Goal: Task Accomplishment & Management: Use online tool/utility

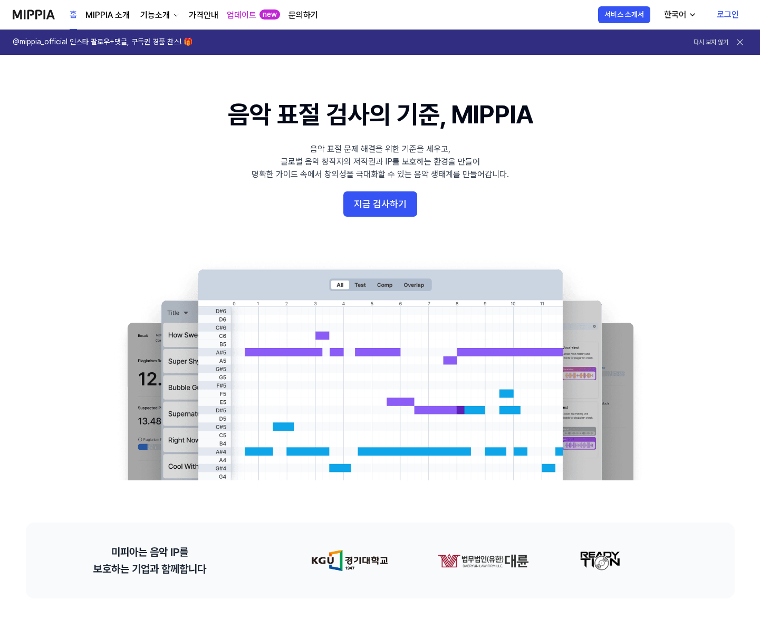
click at [204, 15] on link "가격안내" at bounding box center [204, 15] width 30 height 13
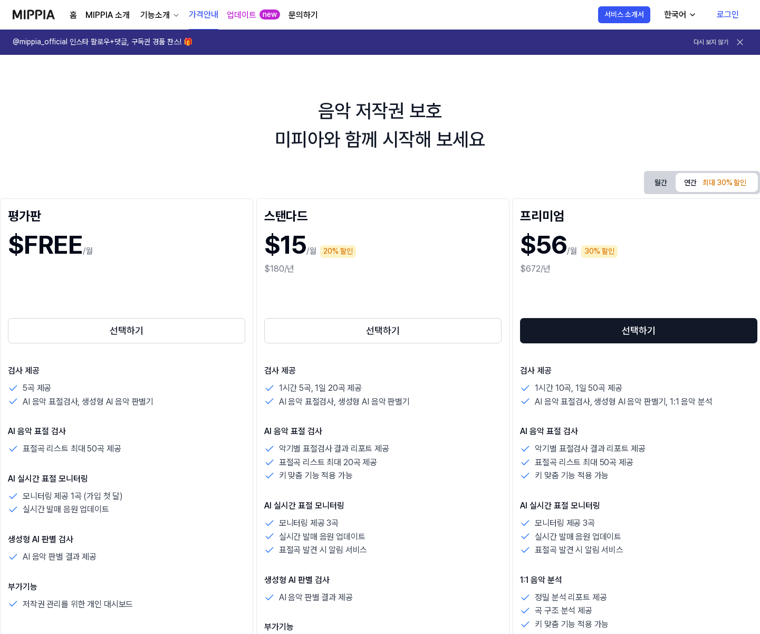
click at [41, 11] on img at bounding box center [34, 14] width 42 height 29
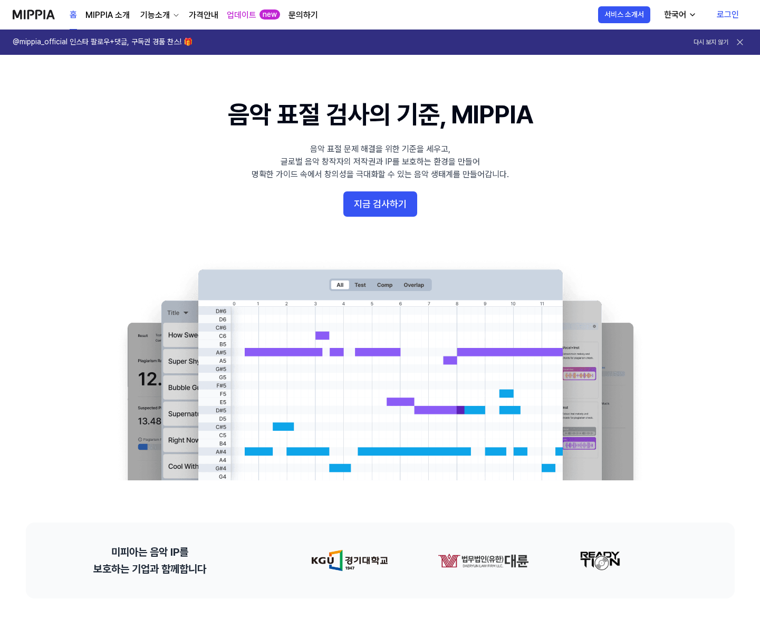
scroll to position [14, 0]
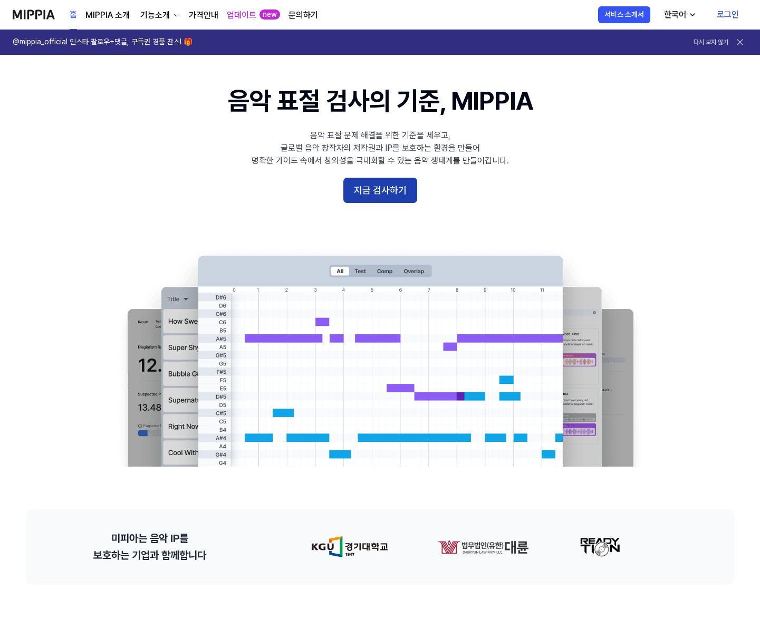
click at [366, 193] on button "지금 검사하기" at bounding box center [380, 190] width 74 height 25
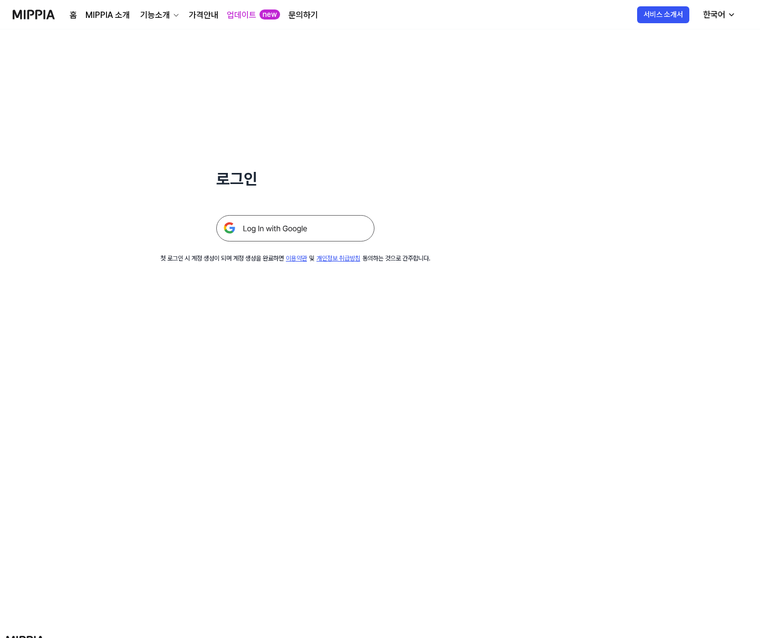
click at [288, 228] on img at bounding box center [295, 228] width 158 height 26
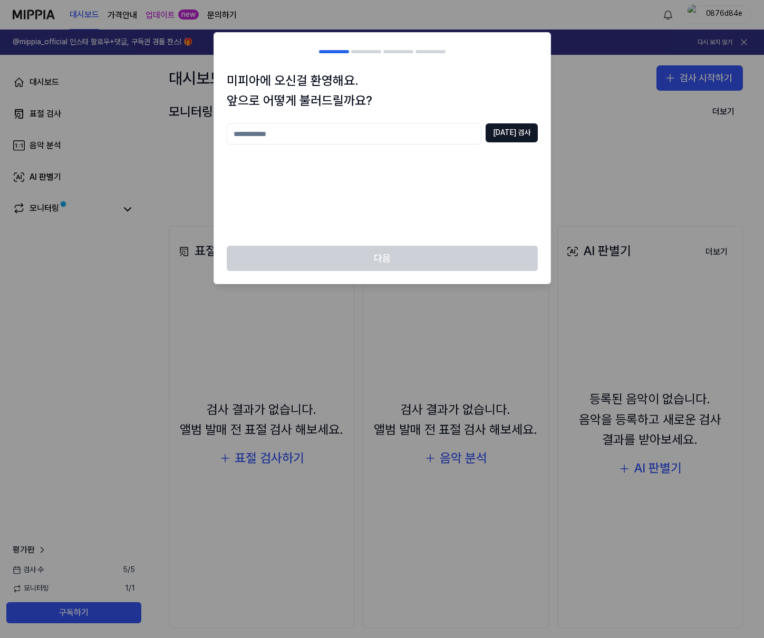
click at [340, 210] on div "[DATE] 검사" at bounding box center [382, 178] width 311 height 110
click at [313, 398] on div at bounding box center [382, 319] width 764 height 638
